Goal: Task Accomplishment & Management: Manage account settings

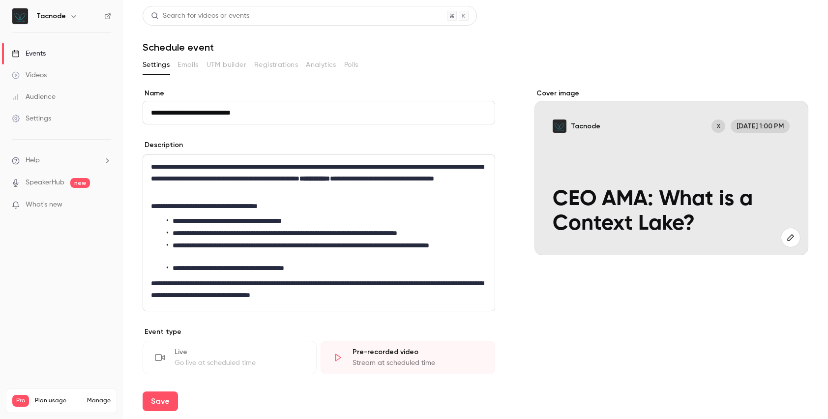
scroll to position [27, 0]
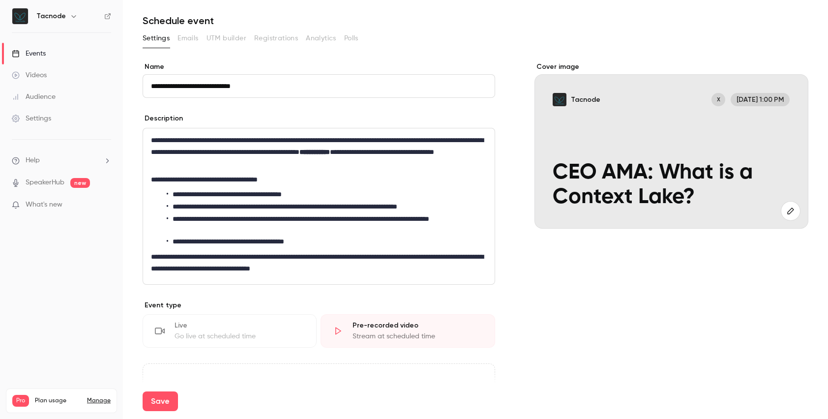
click at [278, 202] on li "**********" at bounding box center [327, 207] width 320 height 10
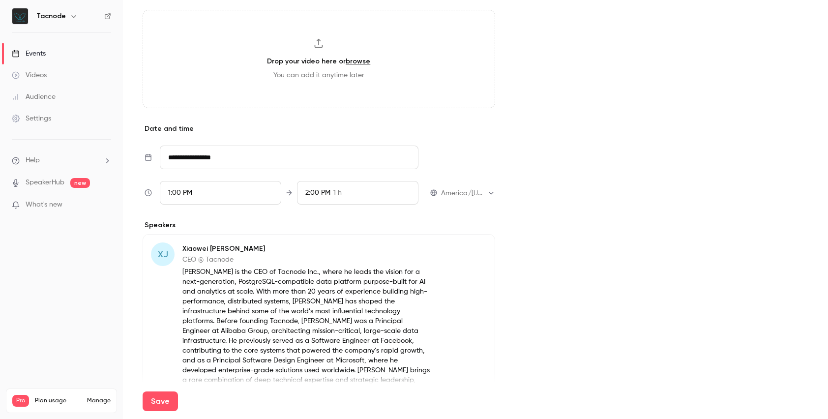
scroll to position [381, 0]
click at [284, 312] on p "[PERSON_NAME] is the CEO of Tacnode Inc., where he leads the vision for a next-…" at bounding box center [306, 330] width 249 height 128
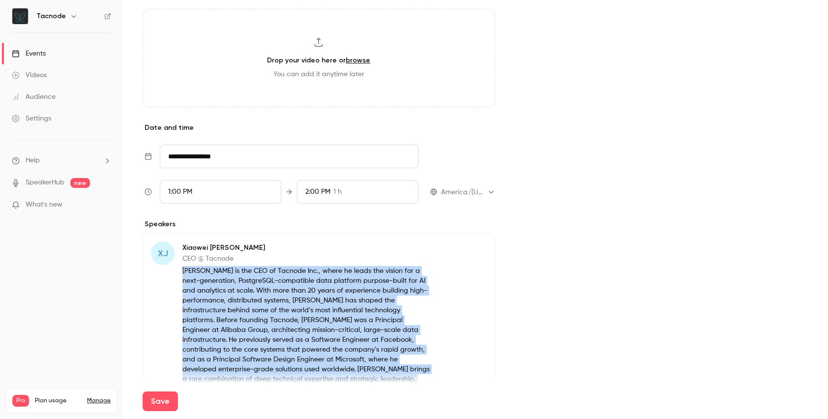
click at [284, 312] on p "[PERSON_NAME] is the CEO of Tacnode Inc., where he leads the vision for a next-…" at bounding box center [306, 330] width 249 height 128
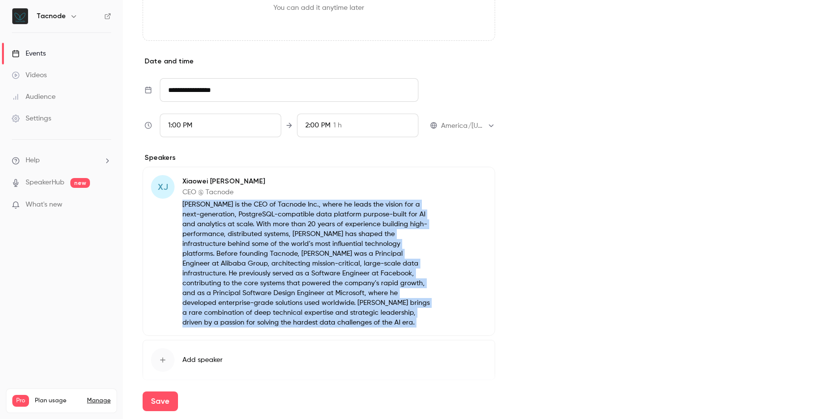
scroll to position [449, 0]
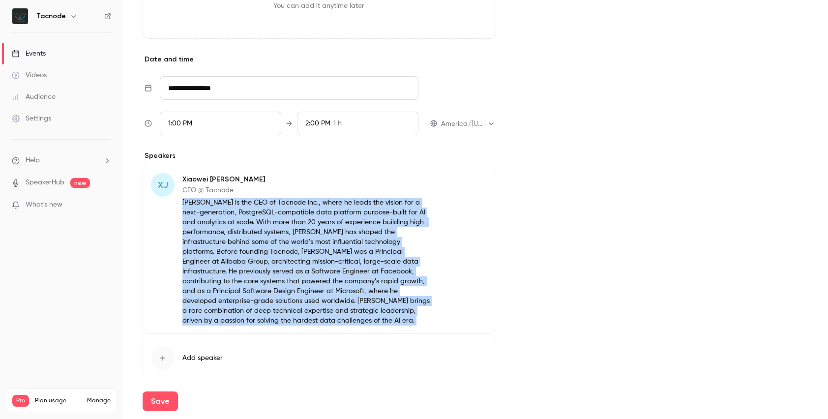
click at [242, 223] on p "[PERSON_NAME] is the CEO of Tacnode Inc., where he leads the vision for a next-…" at bounding box center [306, 262] width 249 height 128
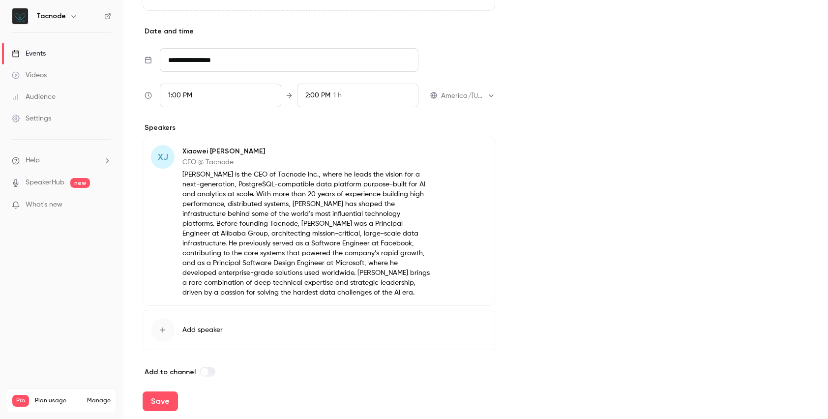
scroll to position [487, 0]
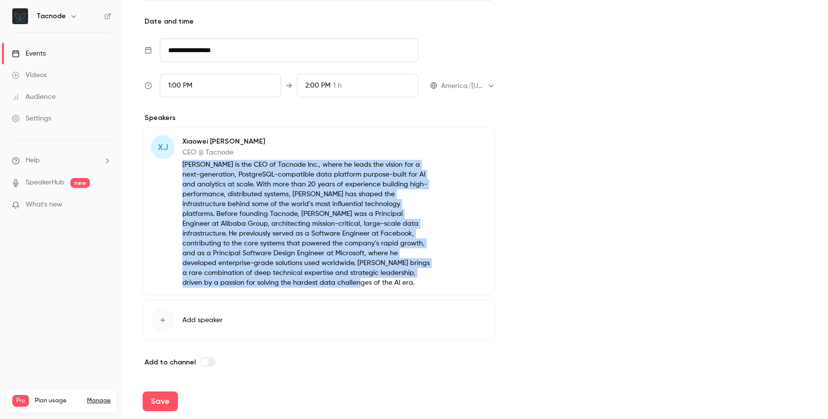
drag, startPoint x: 296, startPoint y: 283, endPoint x: 177, endPoint y: 165, distance: 167.9
click at [177, 165] on div "XJ [PERSON_NAME] CEO @ Tacnode [PERSON_NAME] is the CEO of Tacnode Inc., where …" at bounding box center [291, 211] width 280 height 152
copy p "[PERSON_NAME] is the CEO of Tacnode Inc., where he leads the vision for a next-…"
click at [164, 402] on button "Save" at bounding box center [160, 401] width 35 height 20
type input "**********"
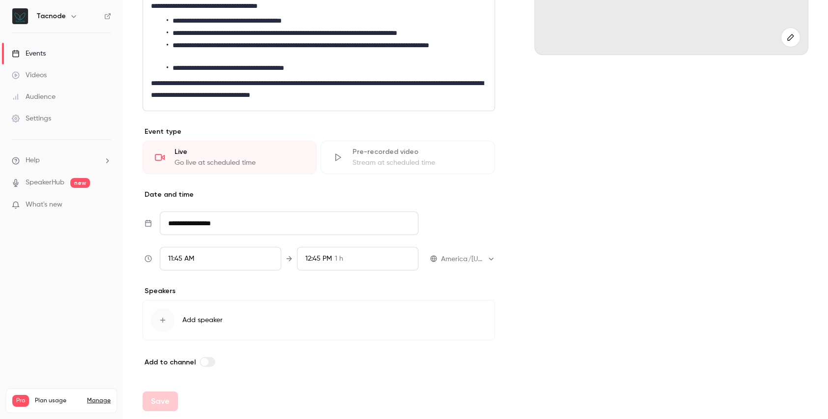
scroll to position [200, 0]
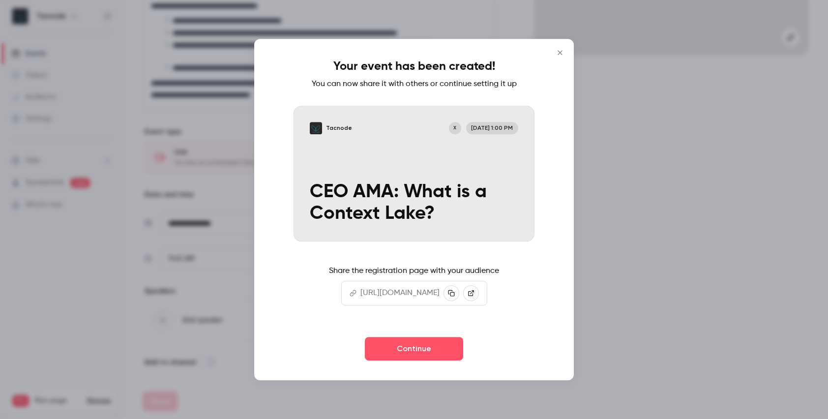
click at [558, 50] on icon "Close" at bounding box center [560, 53] width 12 height 8
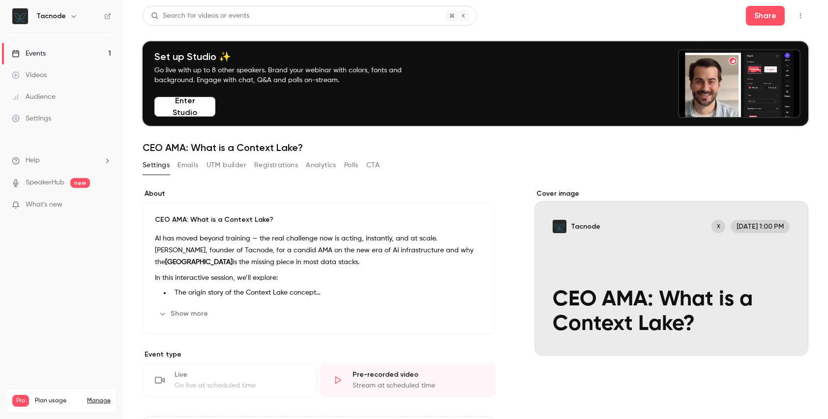
click at [510, 18] on div "Search for videos or events Share" at bounding box center [476, 16] width 666 height 20
